Goal: Find specific page/section: Find specific page/section

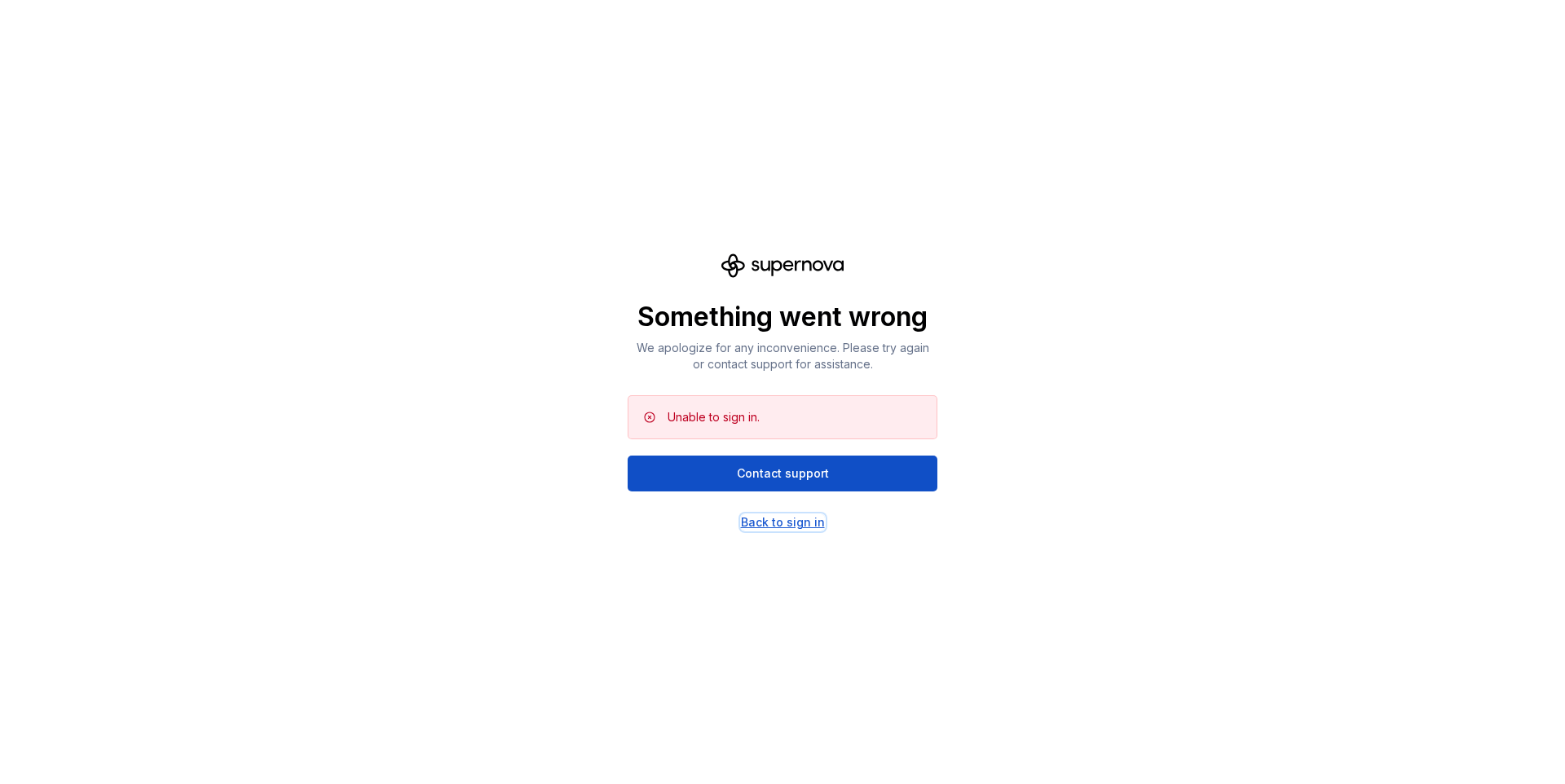
click at [791, 517] on div "Back to sign in" at bounding box center [783, 523] width 84 height 16
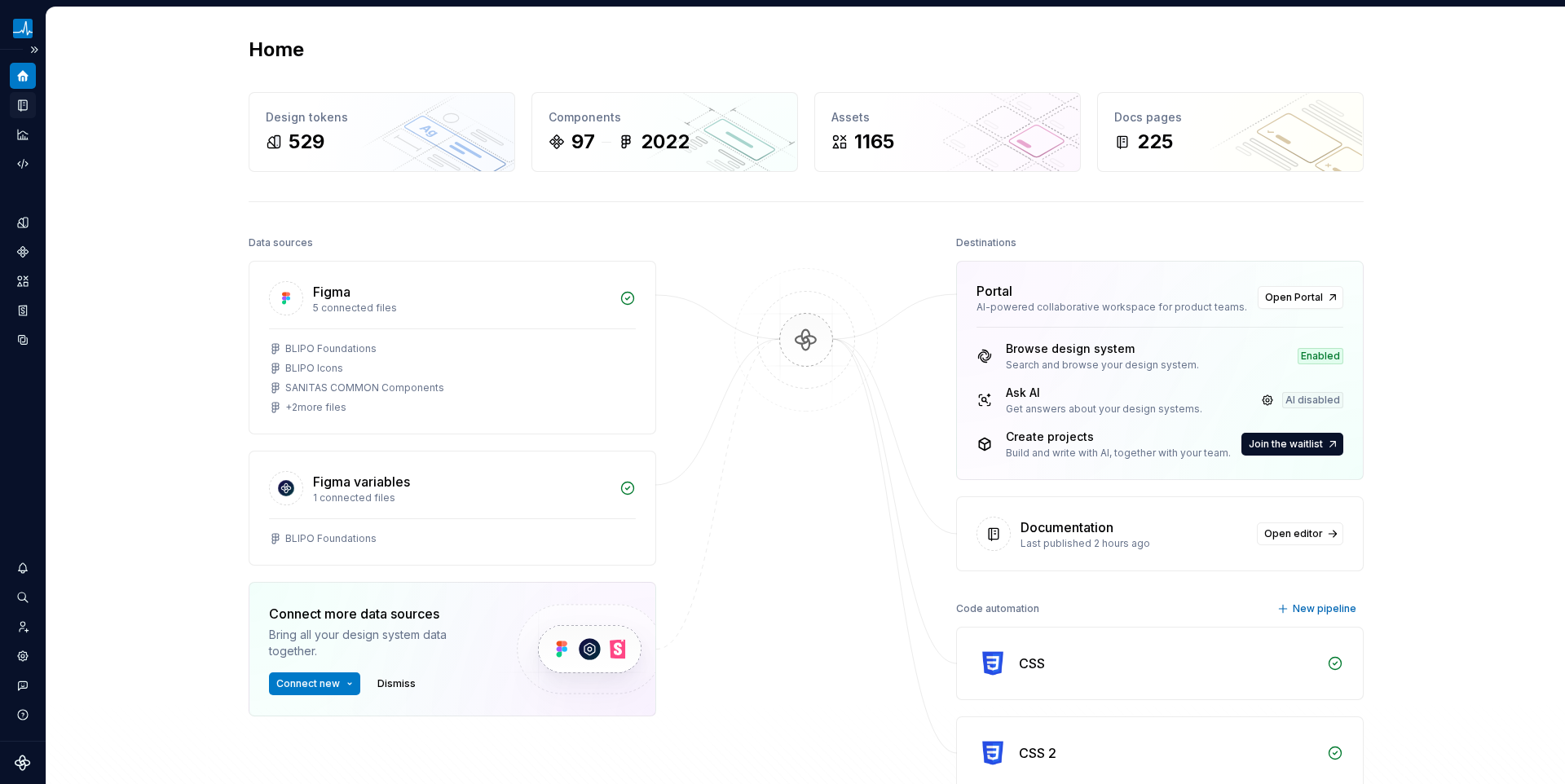
click at [23, 108] on icon "Documentation" at bounding box center [25, 105] width 7 height 9
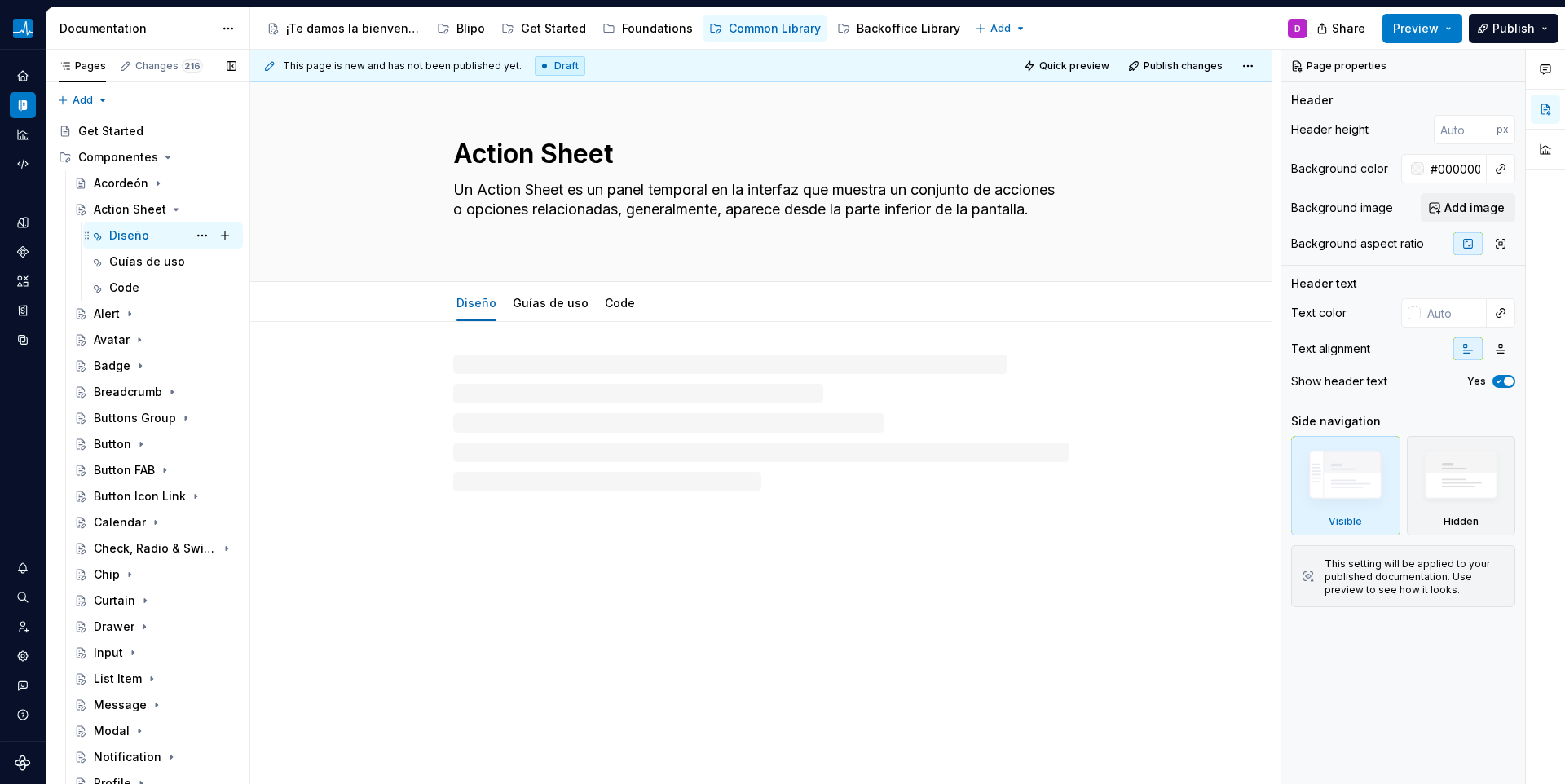
click at [134, 238] on div "Diseño" at bounding box center [129, 236] width 40 height 16
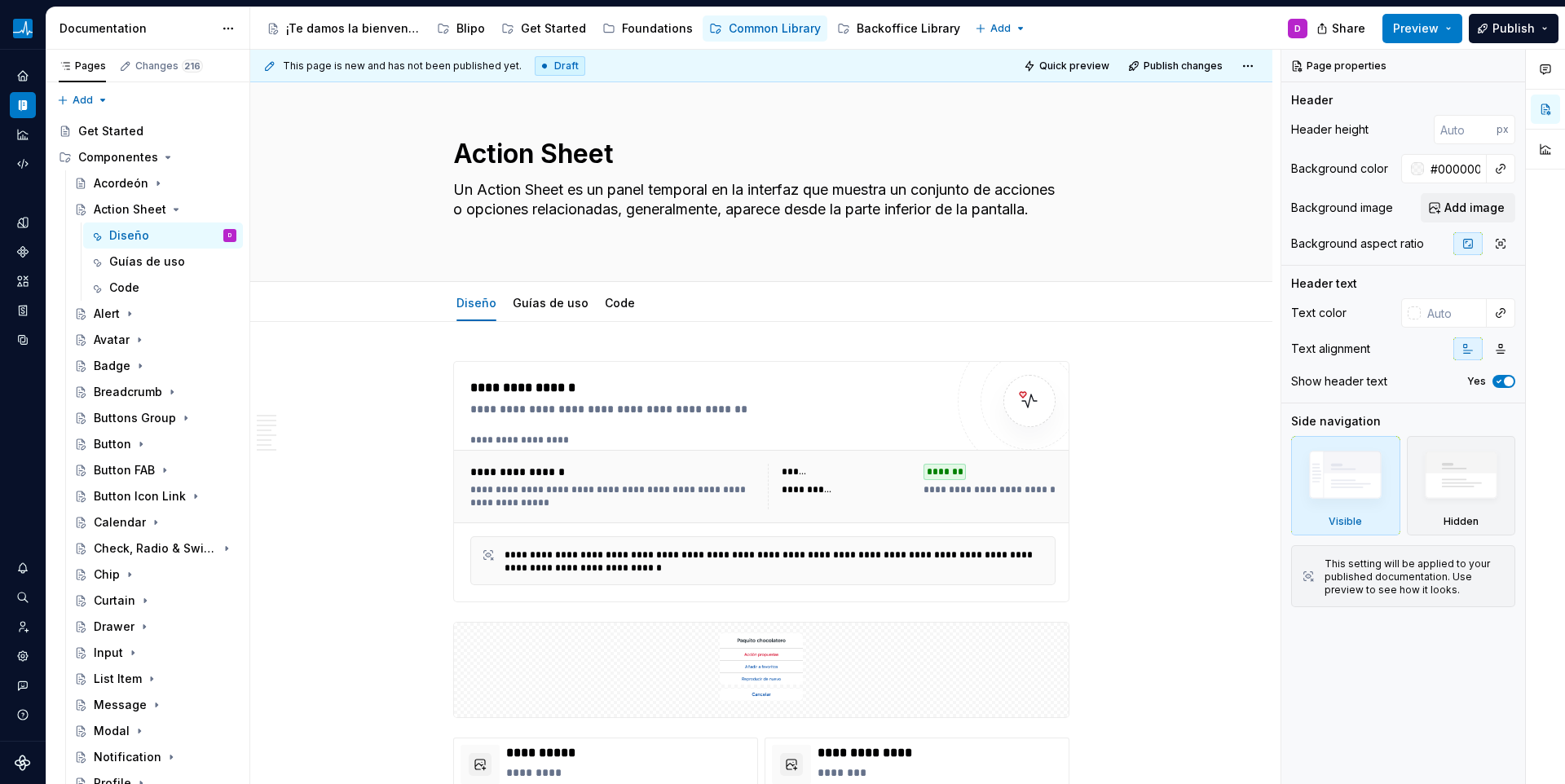
type textarea "*"
